Goal: Task Accomplishment & Management: Use online tool/utility

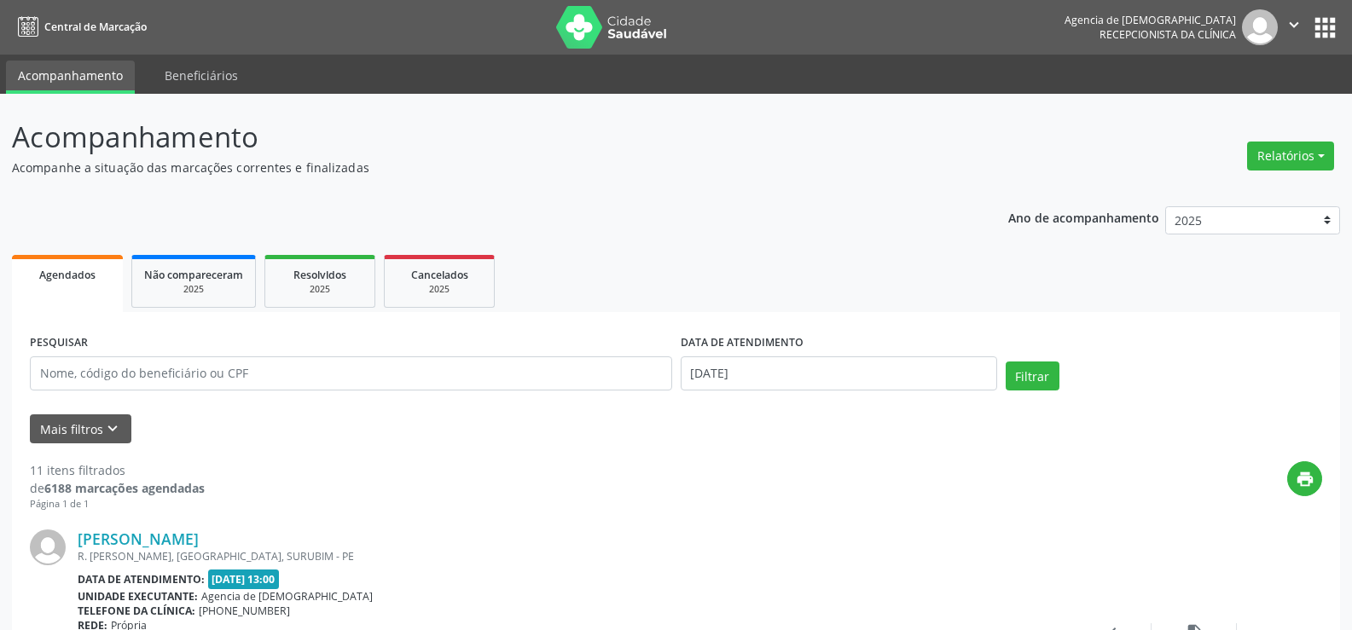
click at [1289, 171] on div "Relatórios Agendamentos Procedimentos realizados" at bounding box center [1290, 156] width 99 height 41
click at [1289, 159] on button "Relatórios" at bounding box center [1290, 156] width 87 height 29
click at [1234, 180] on ul "Agendamentos Procedimentos realizados" at bounding box center [1242, 204] width 185 height 61
click at [1228, 188] on link "Agendamentos" at bounding box center [1242, 193] width 183 height 24
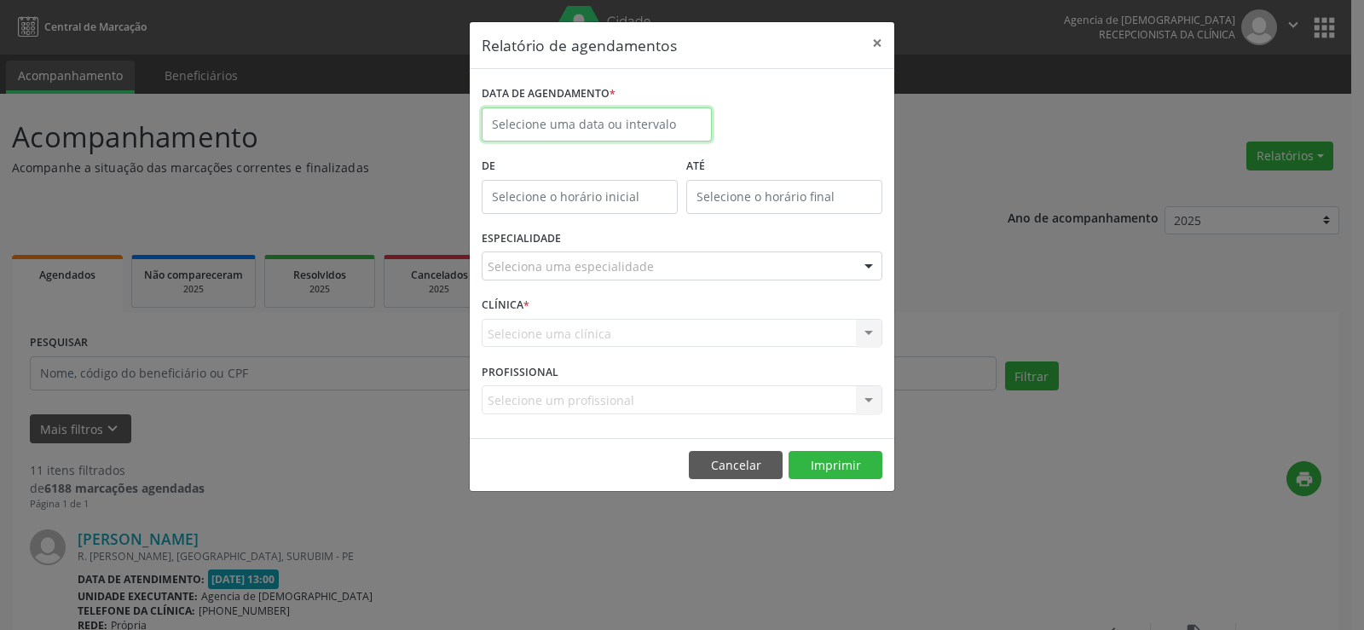
click at [642, 126] on input "text" at bounding box center [597, 124] width 230 height 34
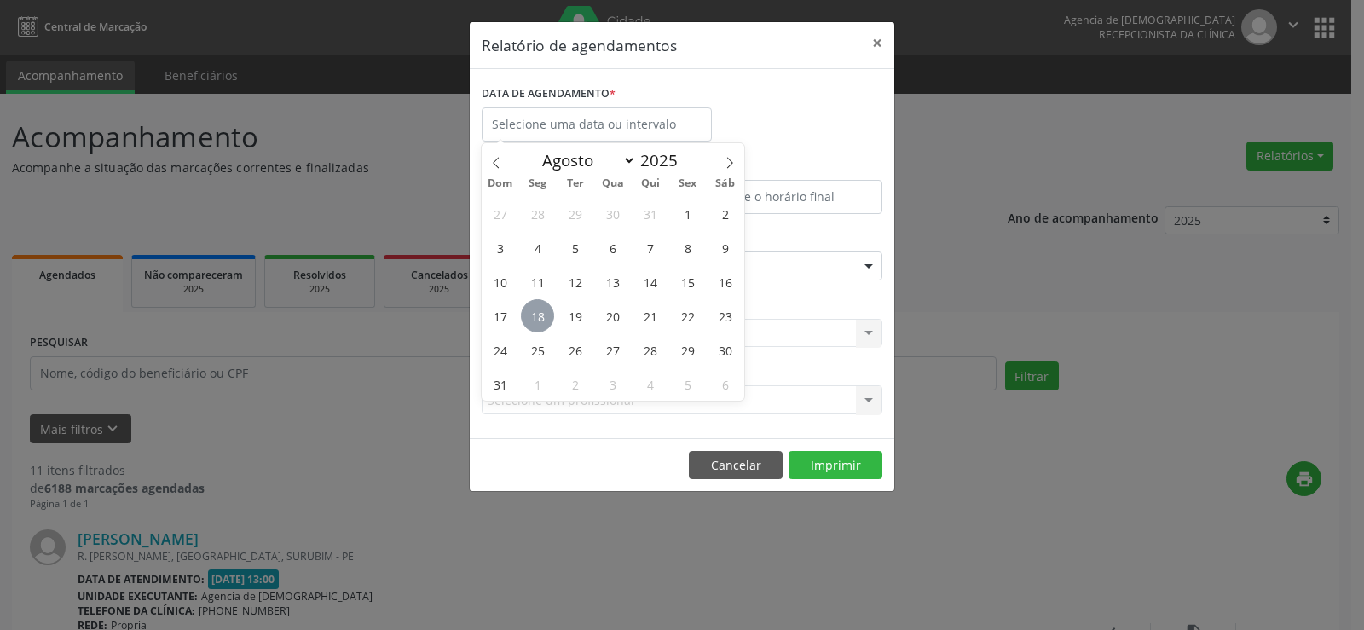
click at [541, 322] on span "18" at bounding box center [537, 315] width 33 height 33
type input "[DATE]"
click at [541, 322] on span "18" at bounding box center [537, 315] width 33 height 33
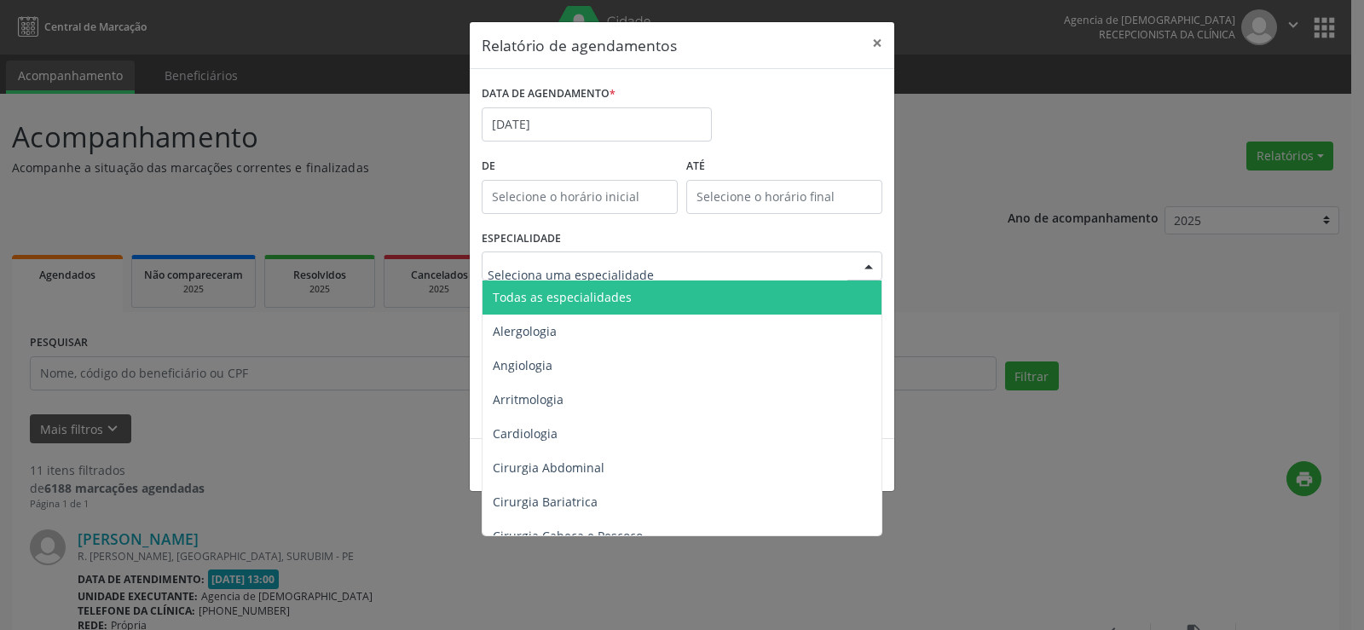
click at [697, 276] on div at bounding box center [682, 266] width 401 height 29
click at [686, 298] on span "Todas as especialidades" at bounding box center [684, 298] width 402 height 34
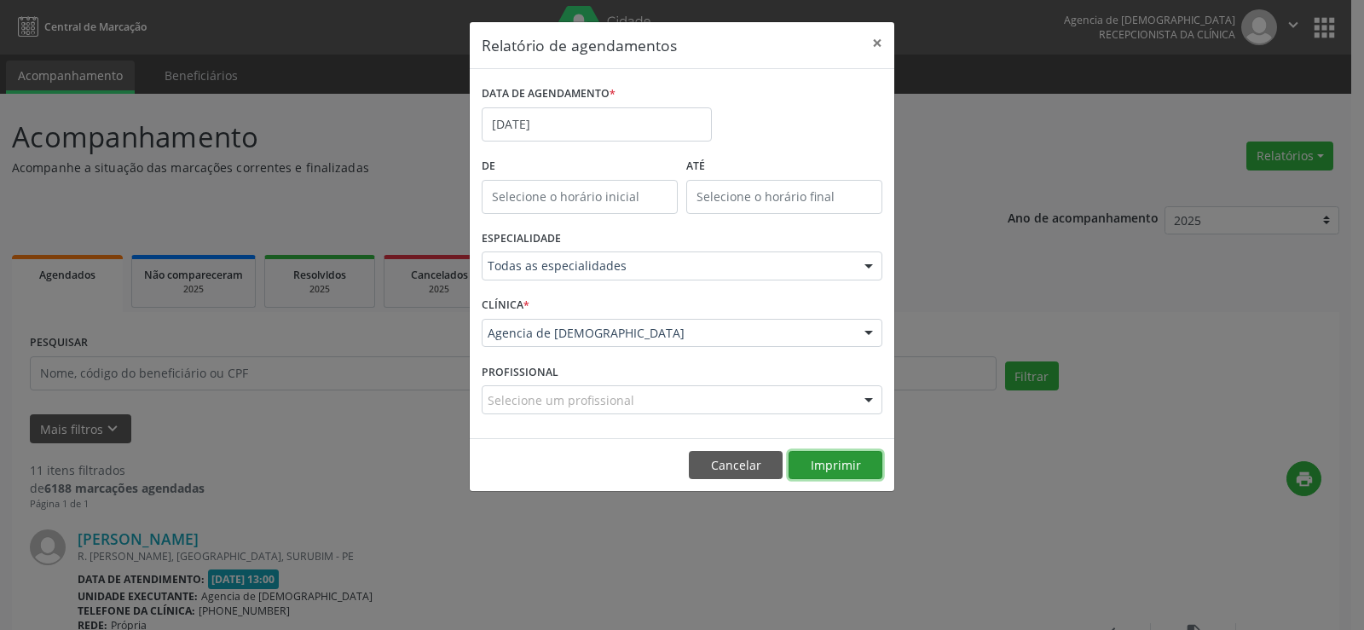
click at [811, 468] on button "Imprimir" at bounding box center [836, 465] width 94 height 29
